Goal: Transaction & Acquisition: Purchase product/service

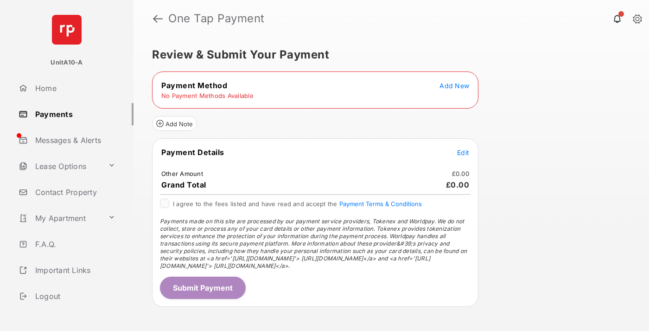
click at [454, 85] on span "Add New" at bounding box center [455, 86] width 30 height 8
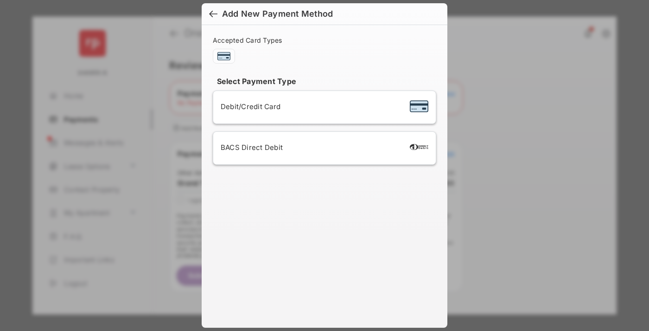
click at [248, 106] on span "Debit/Credit Card" at bounding box center [251, 106] width 60 height 9
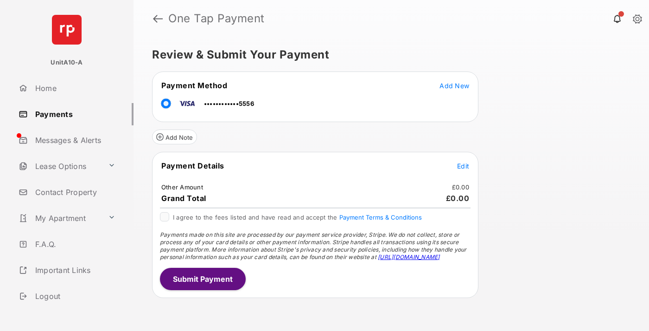
click at [463, 166] on span "Edit" at bounding box center [463, 166] width 12 height 8
click at [202, 278] on button "Submit Payment" at bounding box center [203, 279] width 86 height 22
